Goal: Task Accomplishment & Management: Manage account settings

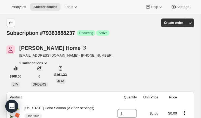
click at [14, 23] on button "Subscriptions" at bounding box center [10, 22] width 9 height 9
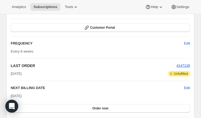
scroll to position [303, 0]
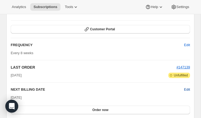
click at [188, 89] on span "Edit" at bounding box center [187, 89] width 6 height 5
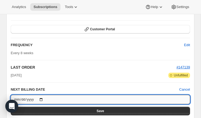
click at [44, 98] on input "[DATE]" at bounding box center [101, 99] width 180 height 9
type input "[DATE]"
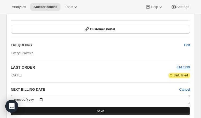
click at [111, 110] on button "Save" at bounding box center [101, 111] width 180 height 9
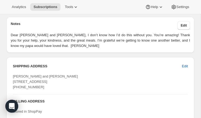
scroll to position [503, 0]
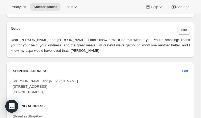
click at [185, 30] on span "Edit" at bounding box center [184, 30] width 6 height 4
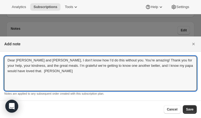
drag, startPoint x: 56, startPoint y: 73, endPoint x: -5, endPoint y: 60, distance: 62.1
click at [0, 60] on html "Analytics Subscriptions Tools Help Settings Skip to content Subscription #80373…" at bounding box center [100, 59] width 201 height 118
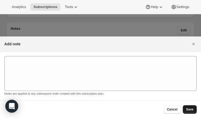
click at [190, 110] on span "Save" at bounding box center [190, 109] width 8 height 4
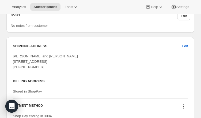
scroll to position [545, 0]
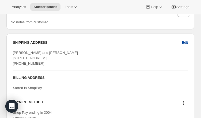
click at [186, 43] on span "Edit" at bounding box center [185, 42] width 6 height 5
select select "MI"
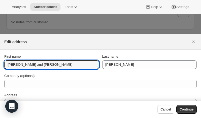
drag, startPoint x: 48, startPoint y: 65, endPoint x: -27, endPoint y: 61, distance: 75.2
click at [0, 61] on html "Analytics Subscriptions Tools Help Settings Skip to content Subscription #80373…" at bounding box center [100, 59] width 201 height 118
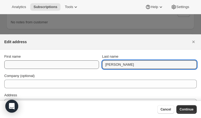
drag, startPoint x: 120, startPoint y: 64, endPoint x: 95, endPoint y: 63, distance: 25.5
click at [95, 63] on div "First name Last name [PERSON_NAME]" at bounding box center [100, 61] width 193 height 15
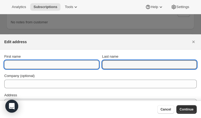
click at [53, 67] on input "First name" at bounding box center [51, 64] width 95 height 9
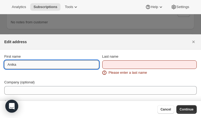
type input "Anika"
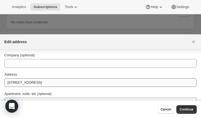
scroll to position [22, 0]
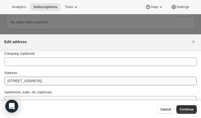
type input "Kohon"
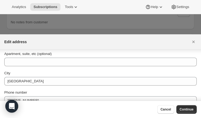
scroll to position [62, 0]
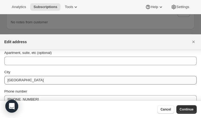
type input "[STREET_ADDRESS]"
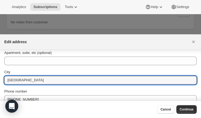
drag, startPoint x: 5, startPoint y: 80, endPoint x: -5, endPoint y: 80, distance: 9.1
click at [0, 80] on html "Analytics Subscriptions Tools Help Settings Skip to content Subscription #80373…" at bounding box center [100, 59] width 201 height 118
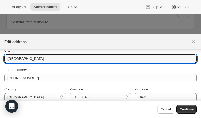
scroll to position [88, 0]
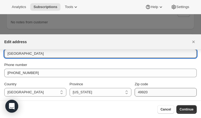
type input "[GEOGRAPHIC_DATA]"
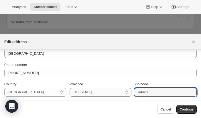
drag, startPoint x: 149, startPoint y: 92, endPoint x: 128, endPoint y: 92, distance: 21.4
click at [128, 92] on div "Country [GEOGRAPHIC_DATA] [GEOGRAPHIC_DATA] Province [US_STATE] [US_STATE] [US_…" at bounding box center [100, 88] width 193 height 15
type input "48823"
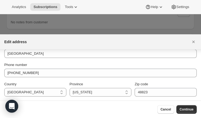
click at [118, 81] on div "Province" at bounding box center [101, 83] width 62 height 5
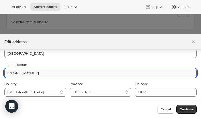
drag, startPoint x: 42, startPoint y: 73, endPoint x: 9, endPoint y: 75, distance: 32.7
click at [9, 75] on input "[PHONE_NUMBER]" at bounding box center [100, 73] width 193 height 9
click at [41, 75] on input "[PHONE_NUMBER]" at bounding box center [100, 73] width 193 height 9
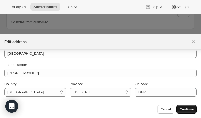
click at [186, 110] on span "Continue" at bounding box center [187, 109] width 14 height 4
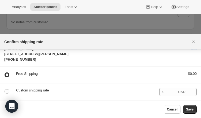
scroll to position [18, 0]
click at [195, 111] on button "Save" at bounding box center [190, 109] width 14 height 9
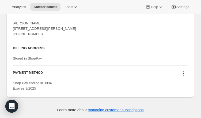
scroll to position [618, 0]
click at [184, 76] on icon at bounding box center [183, 73] width 5 height 5
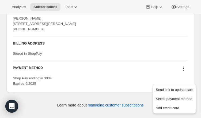
click at [125, 73] on div "PAYMENT METHOD" at bounding box center [100, 69] width 175 height 7
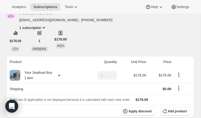
scroll to position [108, 0]
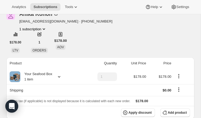
click at [60, 77] on icon at bounding box center [59, 77] width 2 height 2
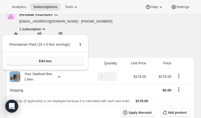
click at [69, 63] on button "Edit box" at bounding box center [45, 61] width 77 height 9
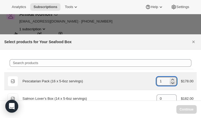
click at [173, 83] on icon ":rco:" at bounding box center [172, 83] width 3 height 2
click at [174, 83] on icon ":rco:" at bounding box center [172, 82] width 5 height 5
click at [173, 83] on icon ":rco:" at bounding box center [172, 82] width 5 height 5
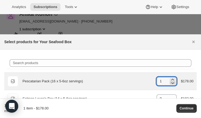
click at [172, 83] on icon ":rco:" at bounding box center [172, 82] width 5 height 5
type input "0"
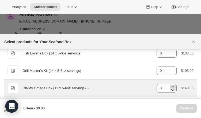
scroll to position [64, 0]
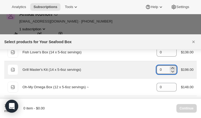
click at [172, 67] on icon ":rco:" at bounding box center [172, 67] width 5 height 5
type input "1"
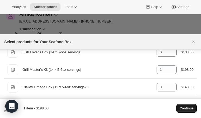
click at [186, 107] on span "Continue" at bounding box center [187, 108] width 14 height 4
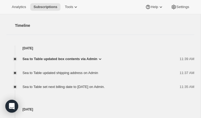
scroll to position [308, 0]
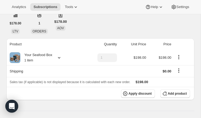
click at [57, 58] on div at bounding box center [58, 57] width 8 height 5
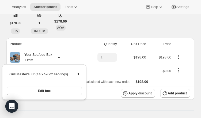
click at [57, 58] on div at bounding box center [58, 57] width 8 height 5
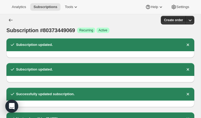
scroll to position [0, 0]
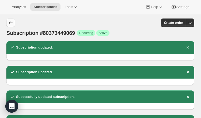
click at [11, 22] on icon "Subscriptions" at bounding box center [10, 22] width 5 height 5
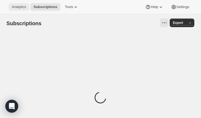
click at [20, 8] on span "Analytics" at bounding box center [19, 7] width 14 height 4
